Goal: Transaction & Acquisition: Purchase product/service

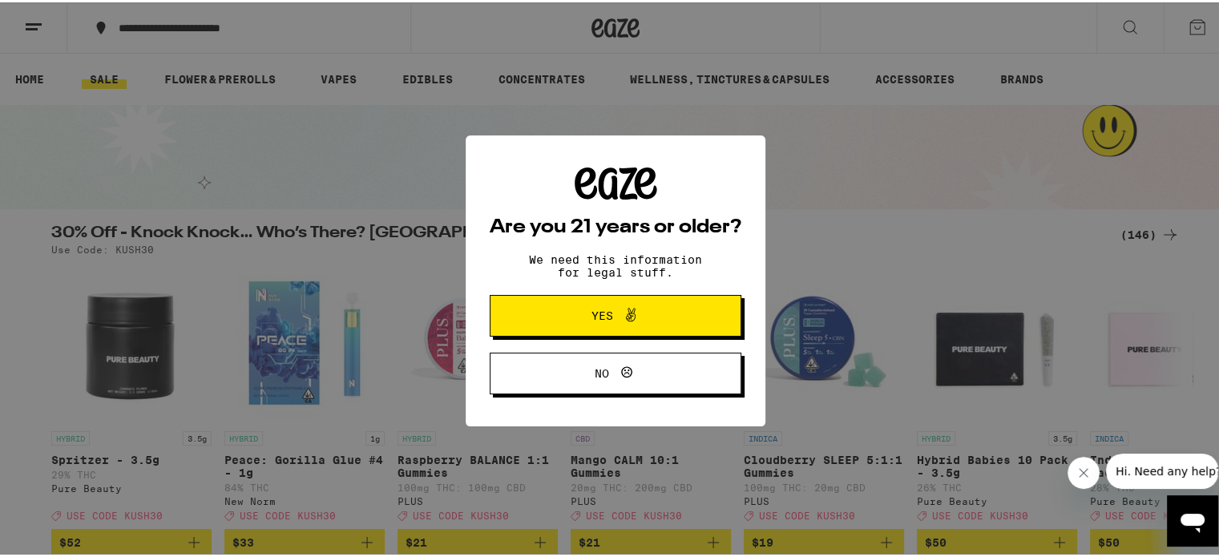
drag, startPoint x: 689, startPoint y: 323, endPoint x: 700, endPoint y: 313, distance: 14.2
click at [690, 323] on button "Yes" at bounding box center [616, 313] width 252 height 42
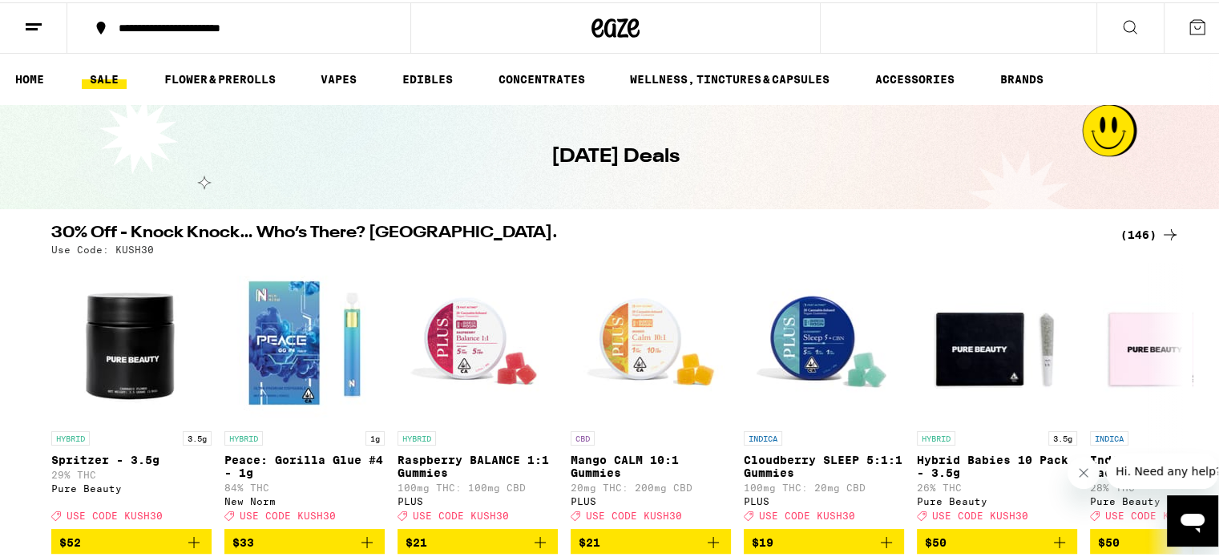
click at [1135, 232] on div "(146)" at bounding box center [1149, 232] width 59 height 19
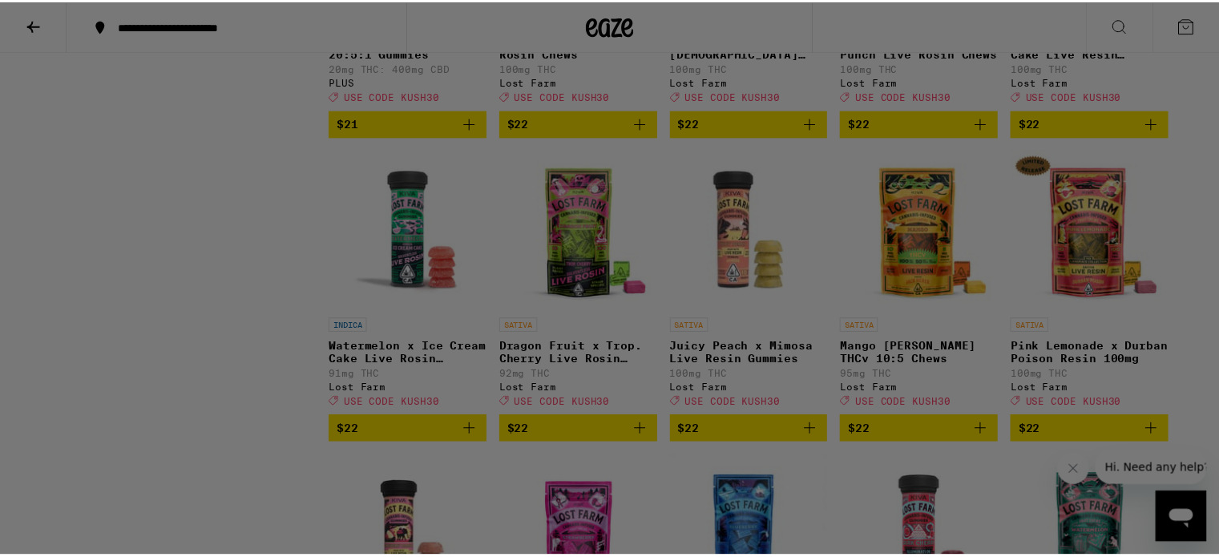
scroll to position [5289, 0]
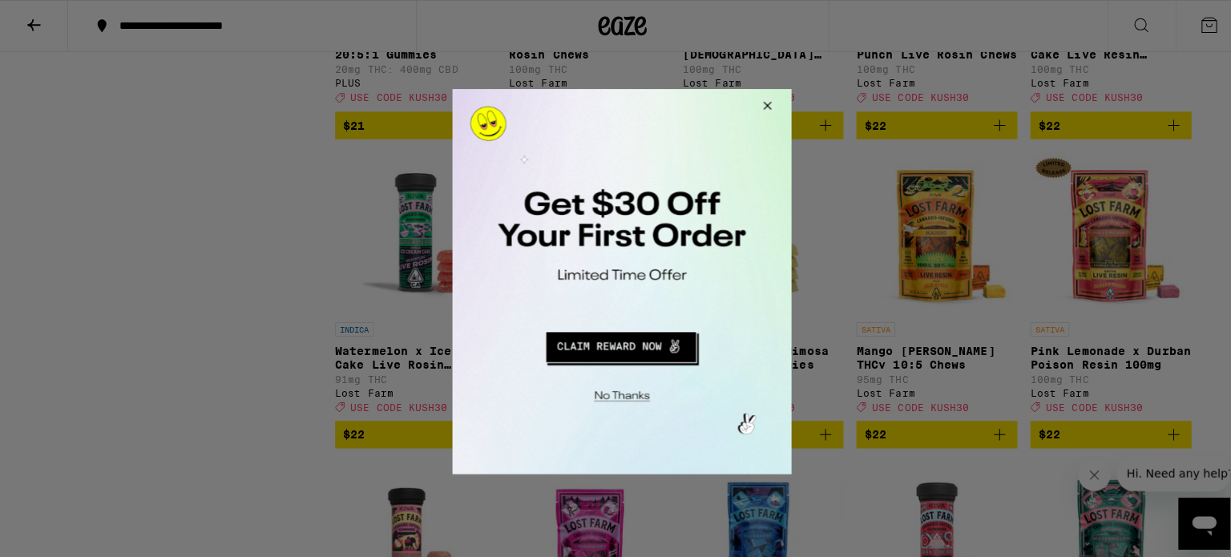
click at [765, 100] on button "Close Modal" at bounding box center [761, 107] width 43 height 38
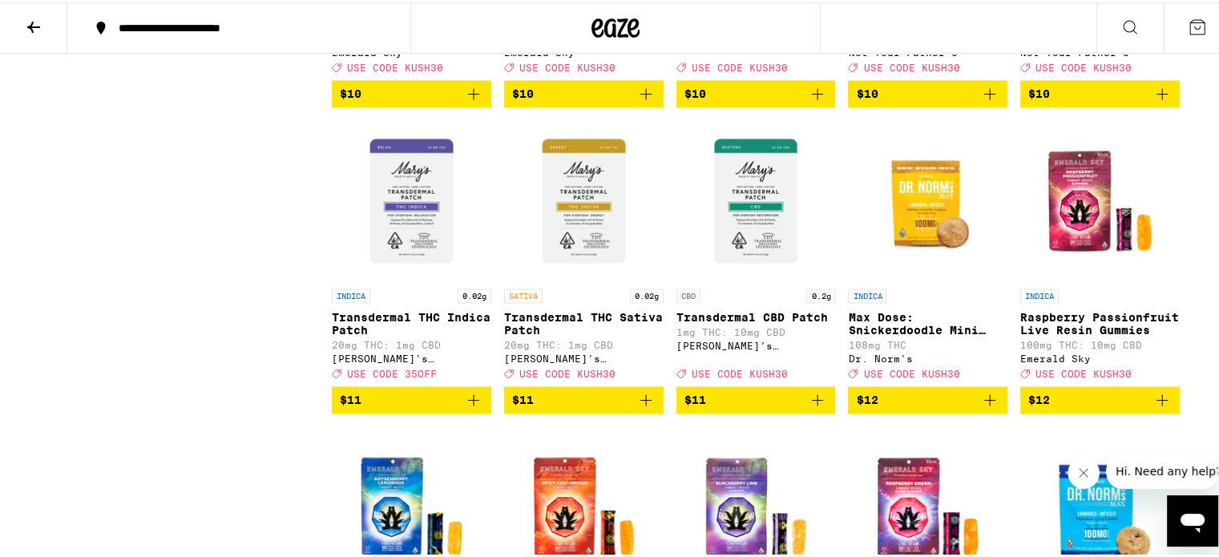
scroll to position [2324, 0]
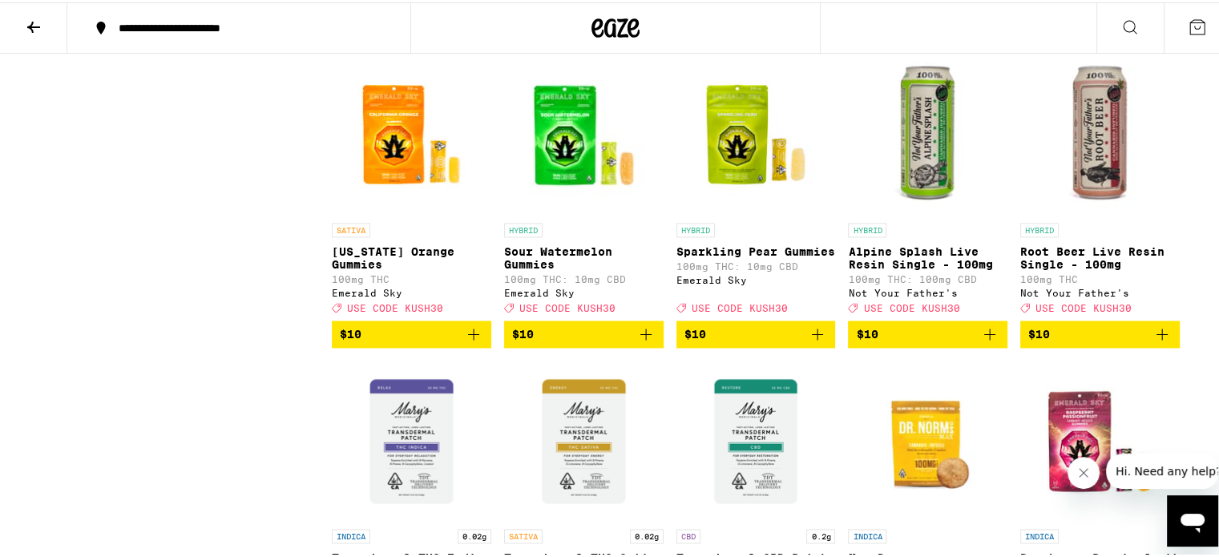
click at [39, 18] on icon at bounding box center [33, 24] width 19 height 19
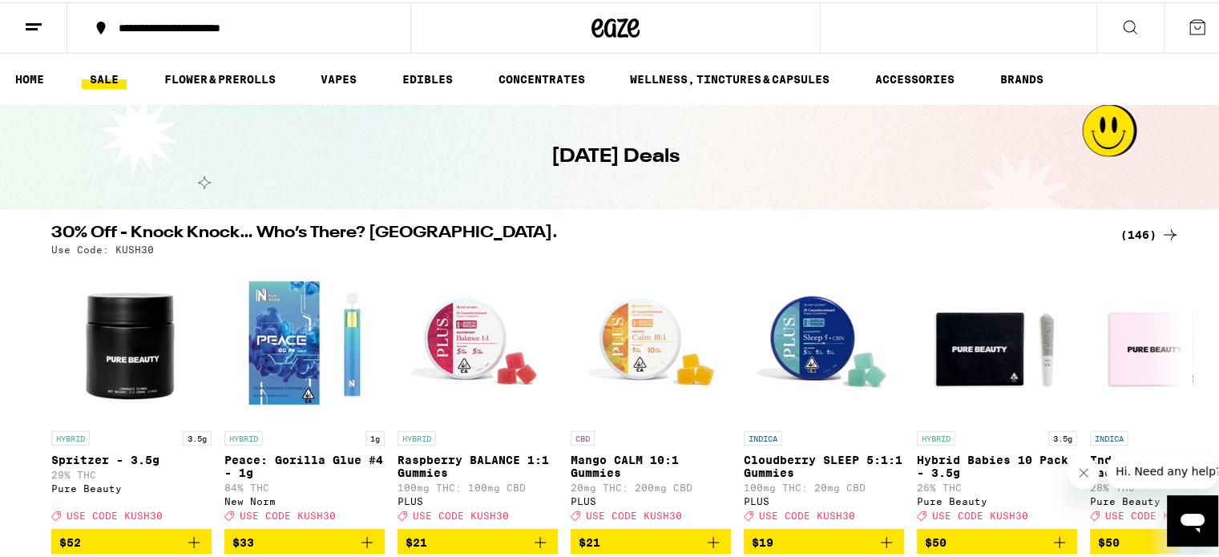
click at [26, 18] on icon at bounding box center [33, 24] width 19 height 19
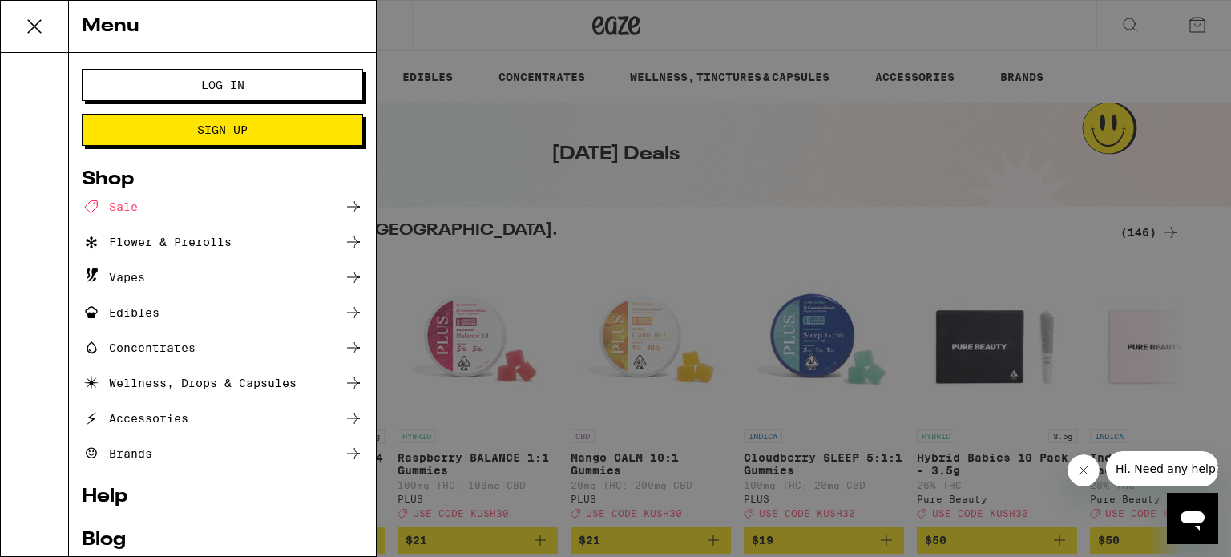
click at [216, 84] on span "Log In" at bounding box center [222, 84] width 43 height 11
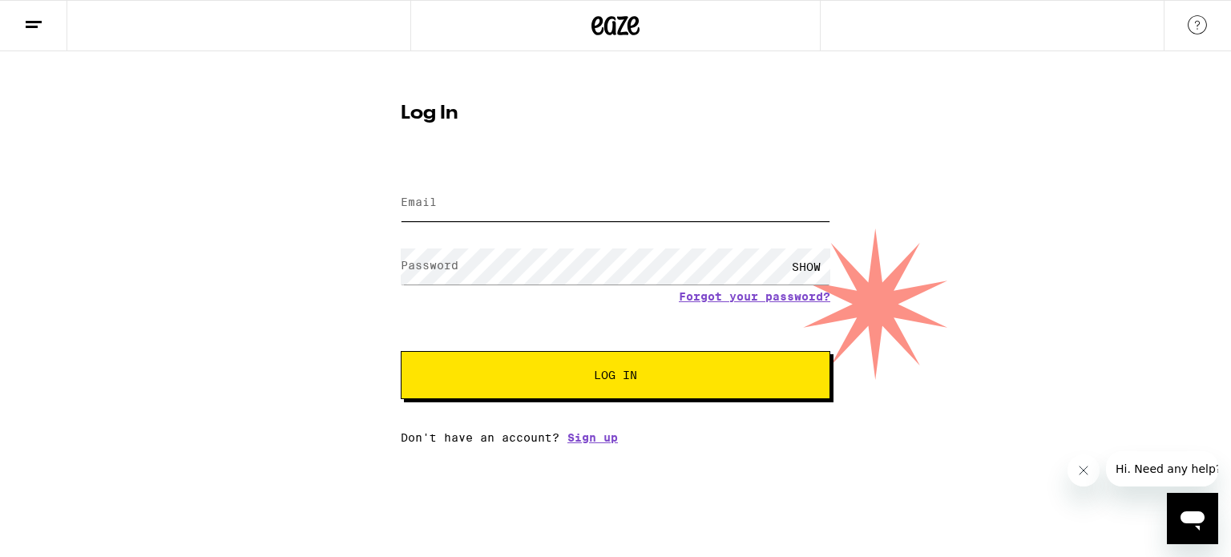
click at [478, 203] on input "Email" at bounding box center [615, 203] width 429 height 36
type input "[EMAIL_ADDRESS][DOMAIN_NAME]"
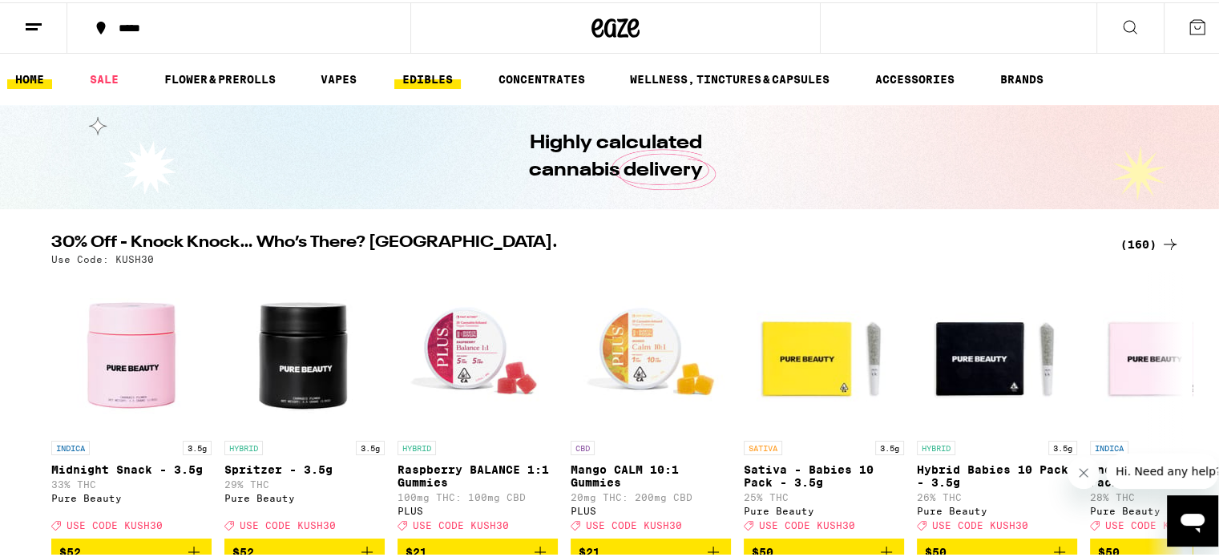
click at [433, 83] on link "EDIBLES" at bounding box center [427, 76] width 67 height 19
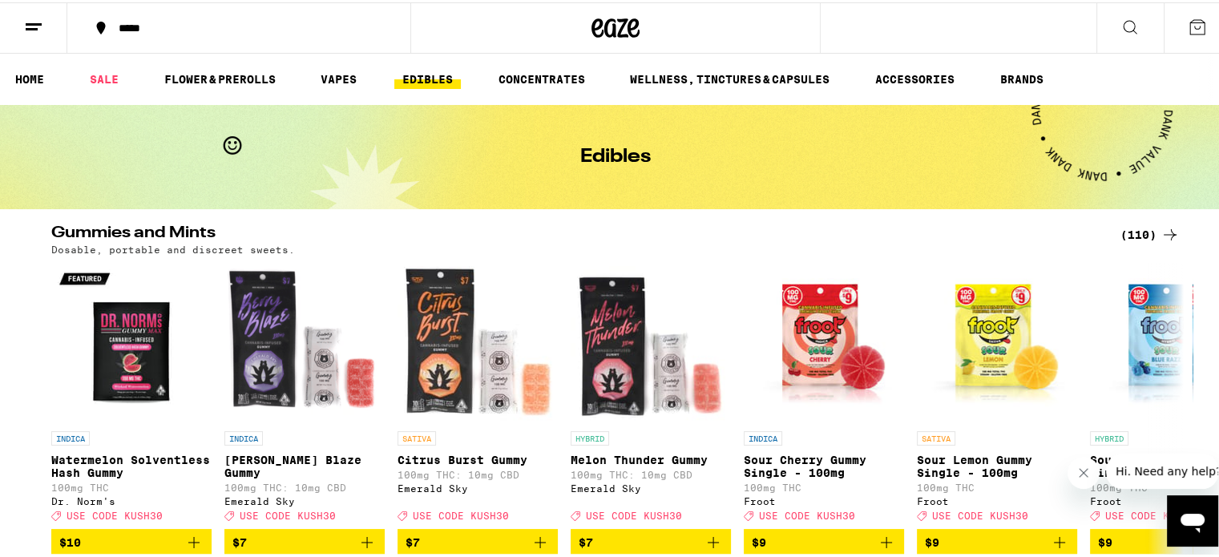
click at [1136, 231] on div "(110)" at bounding box center [1149, 232] width 59 height 19
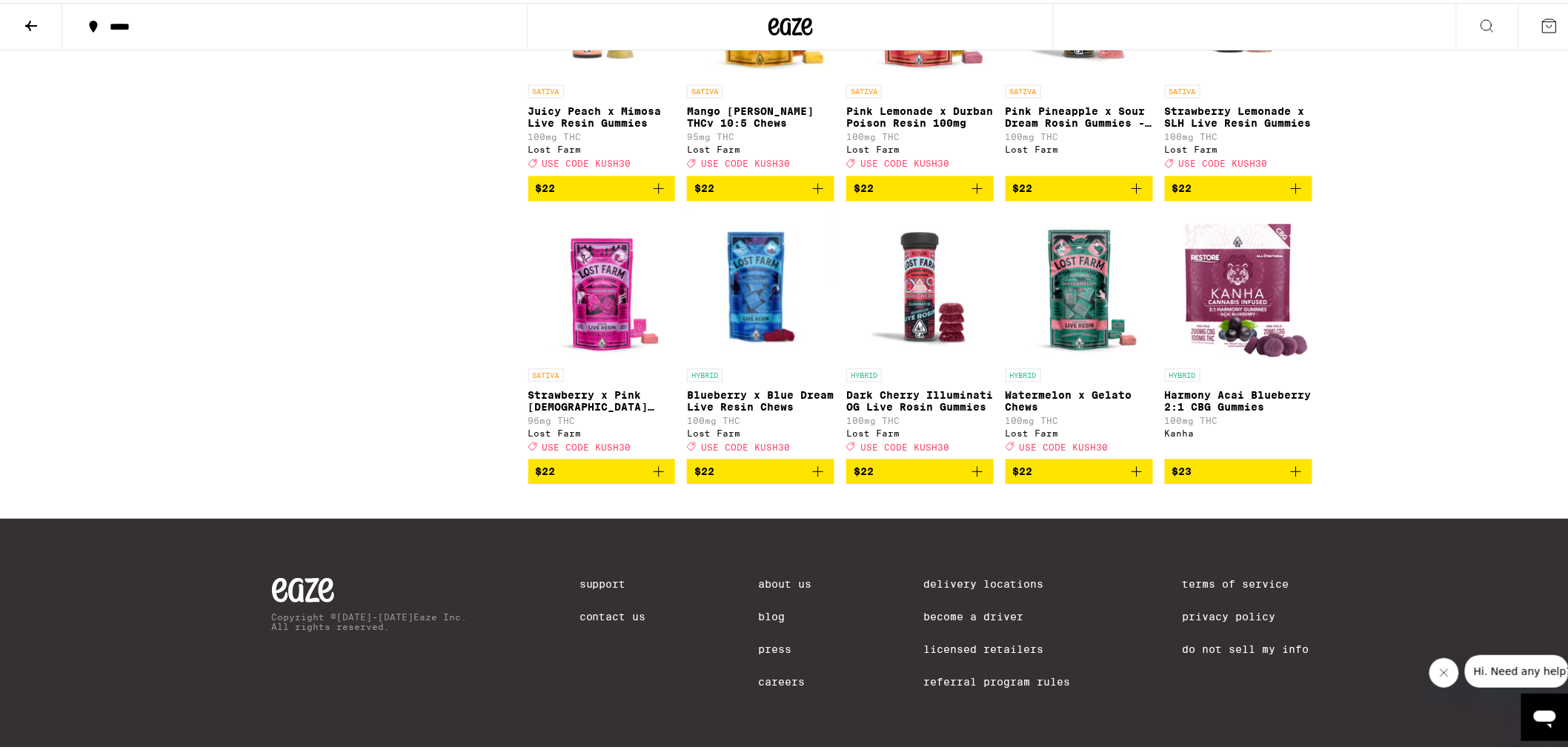
scroll to position [6043, 0]
click at [39, 17] on icon at bounding box center [31, 22] width 18 height 18
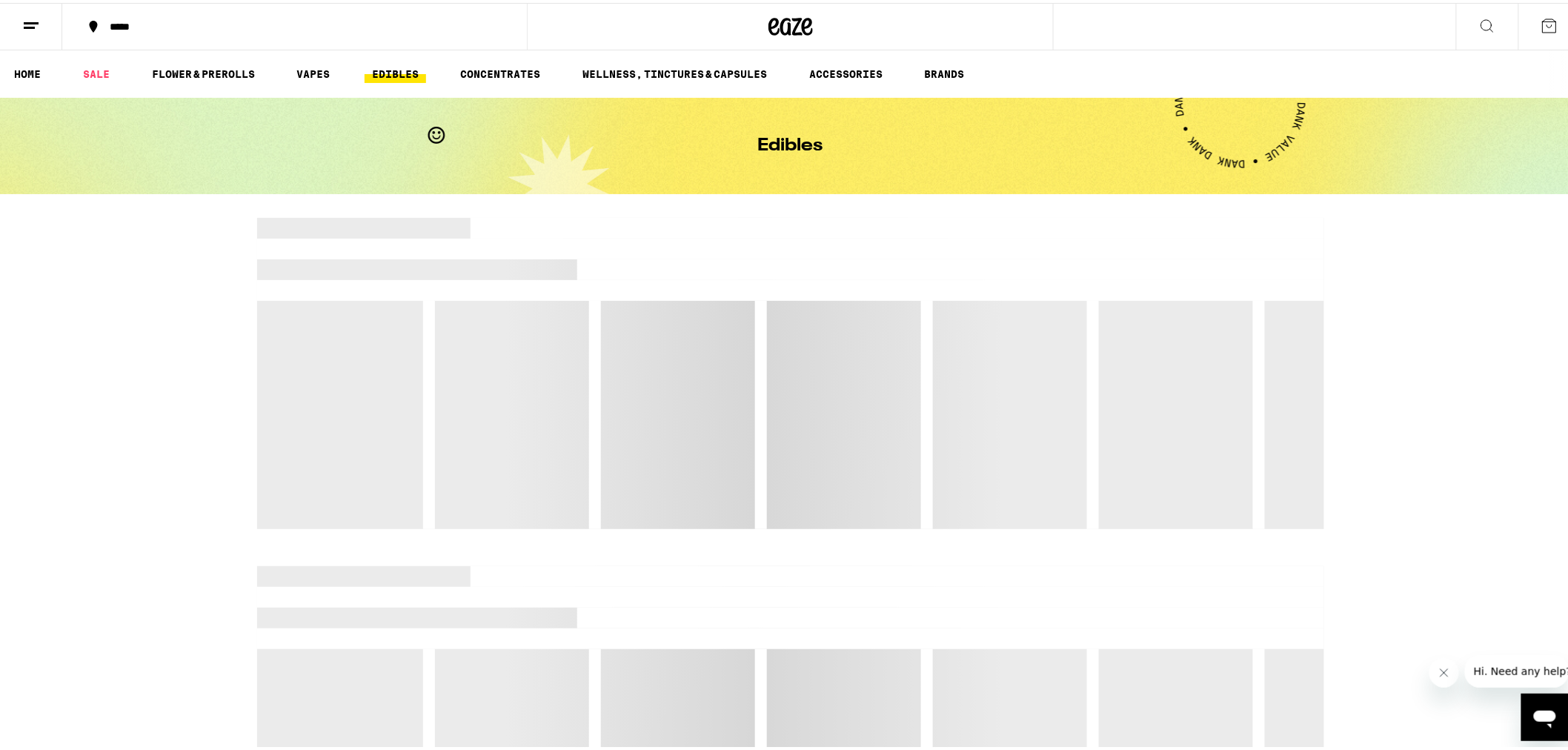
click at [34, 22] on icon at bounding box center [31, 22] width 18 height 18
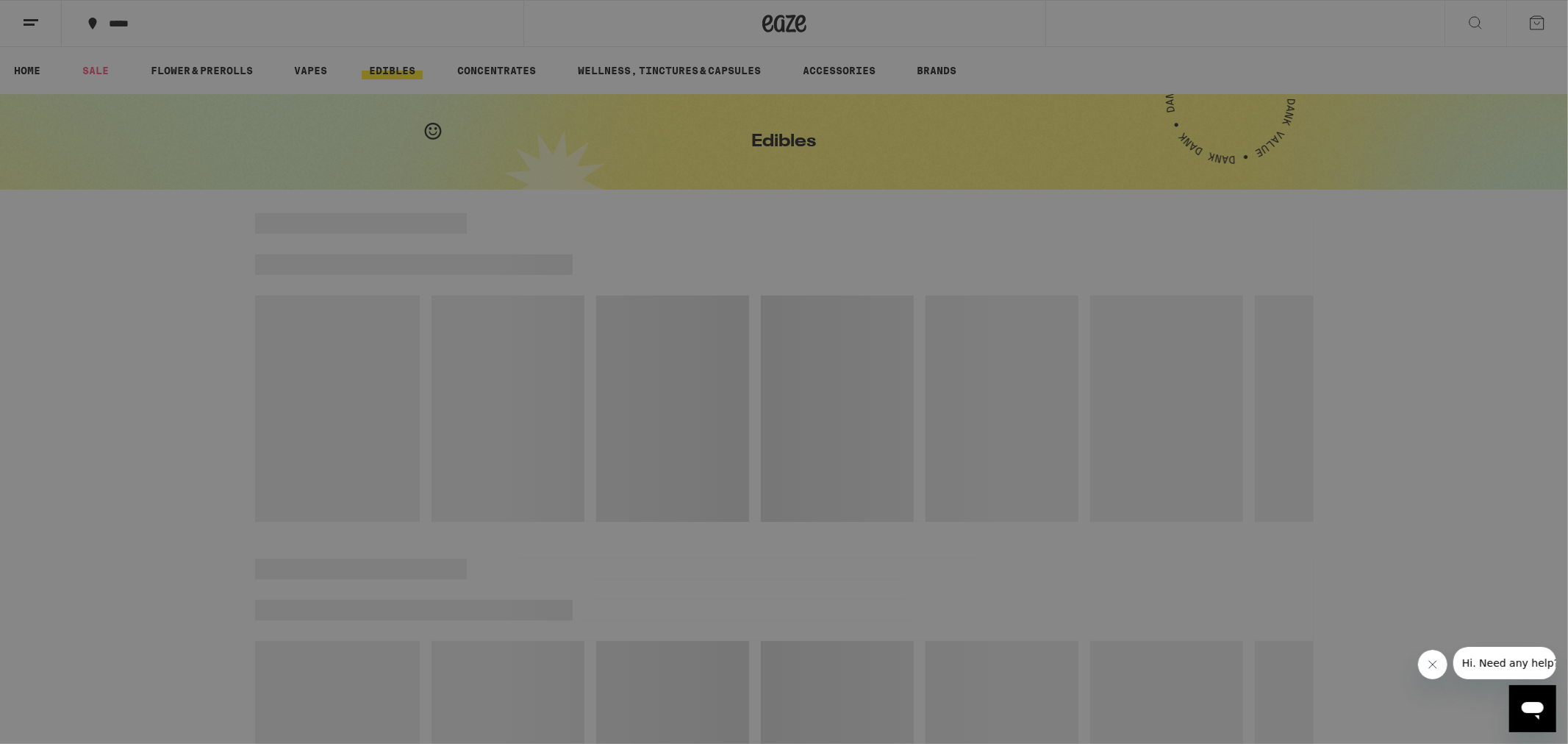
drag, startPoint x: 126, startPoint y: 555, endPoint x: 165, endPoint y: 546, distance: 40.0
click at [127, 510] on link "Logout" at bounding box center [204, 554] width 258 height 17
